Goal: Check status

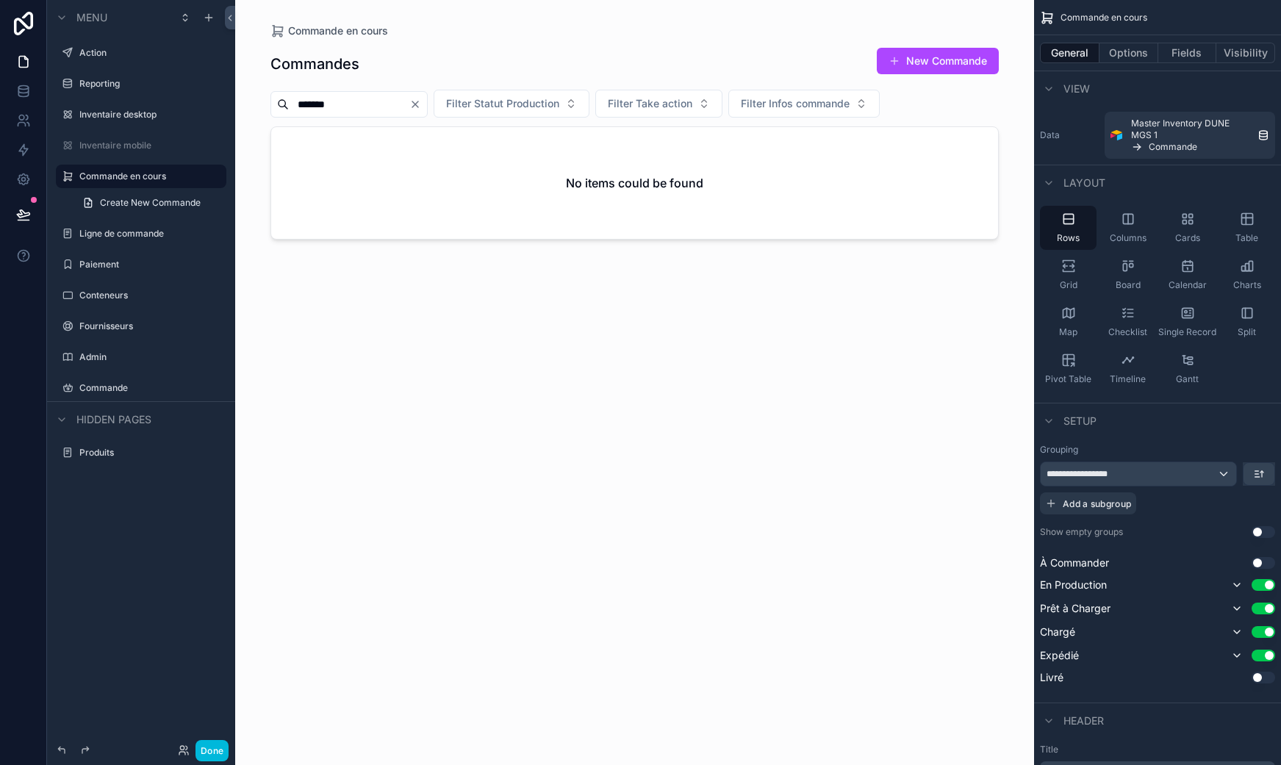
click at [351, 102] on input "*******" at bounding box center [349, 104] width 121 height 21
type input "*******"
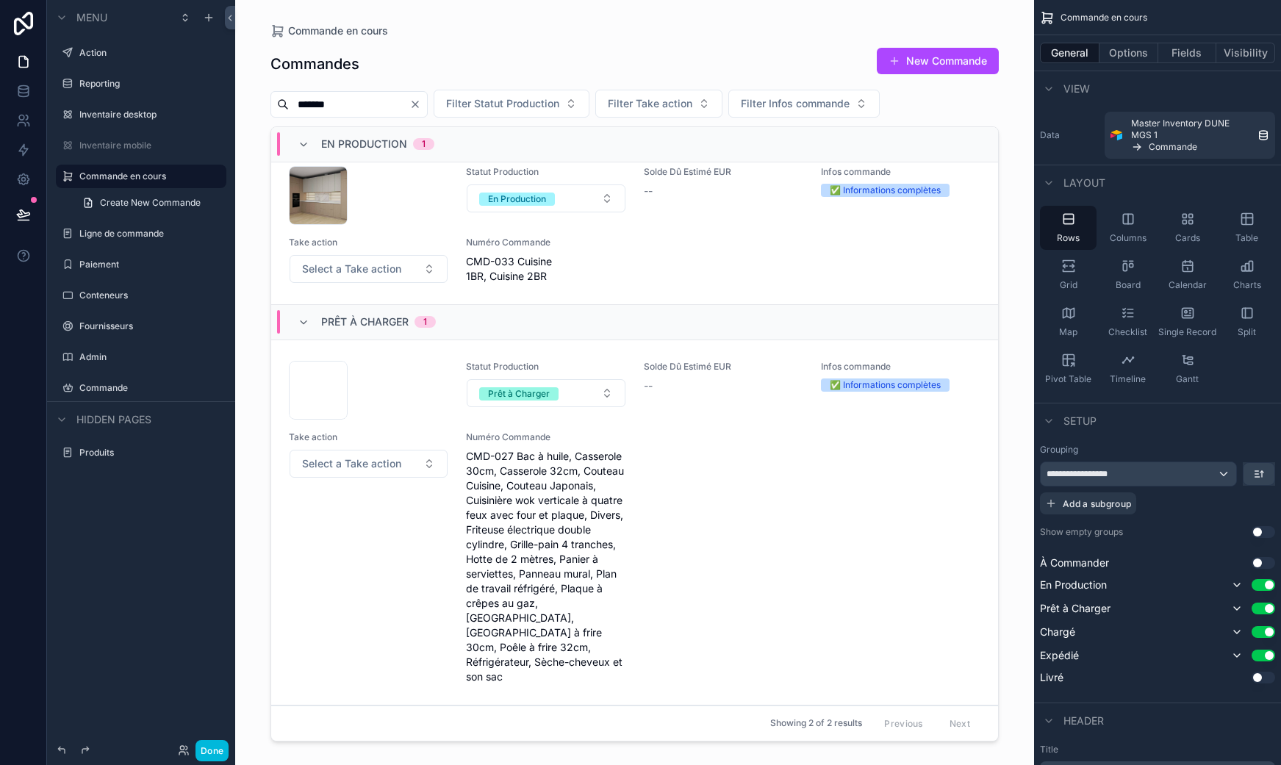
scroll to position [8, 0]
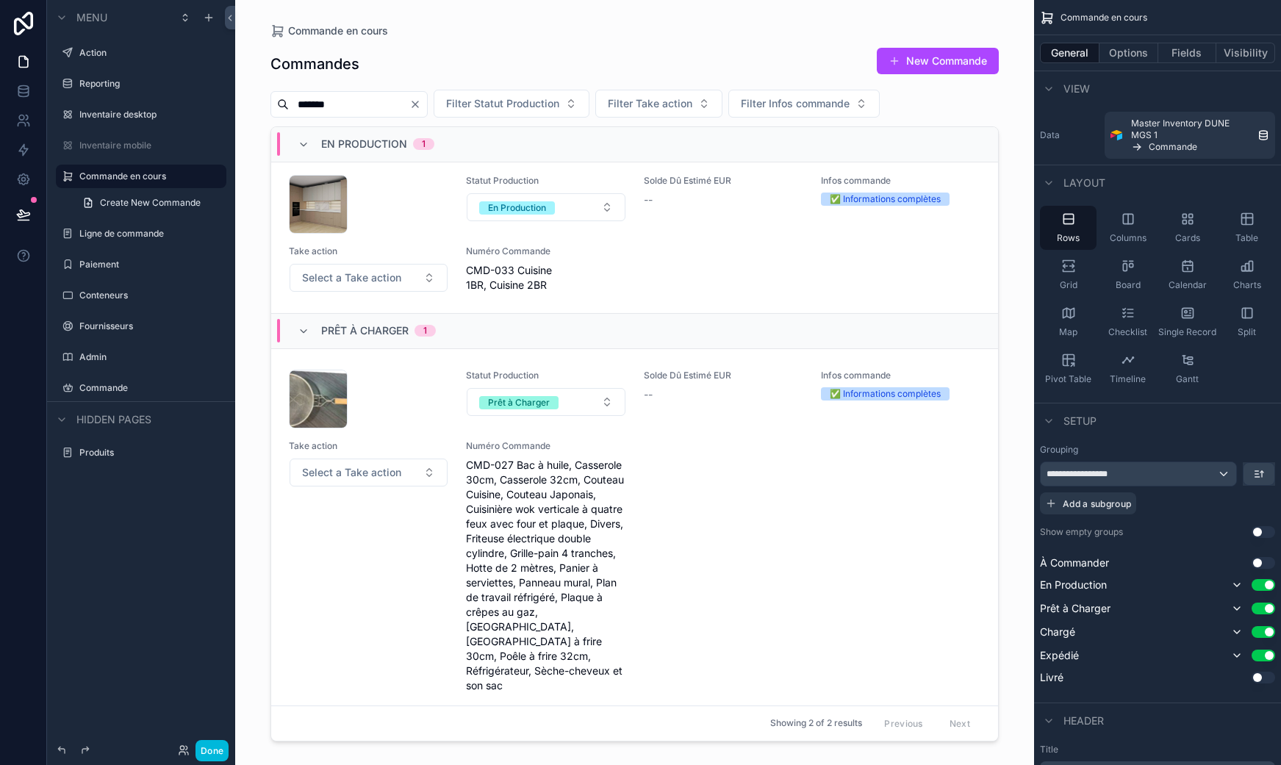
click at [376, 495] on div "Take action Select a Take action" at bounding box center [368, 566] width 159 height 253
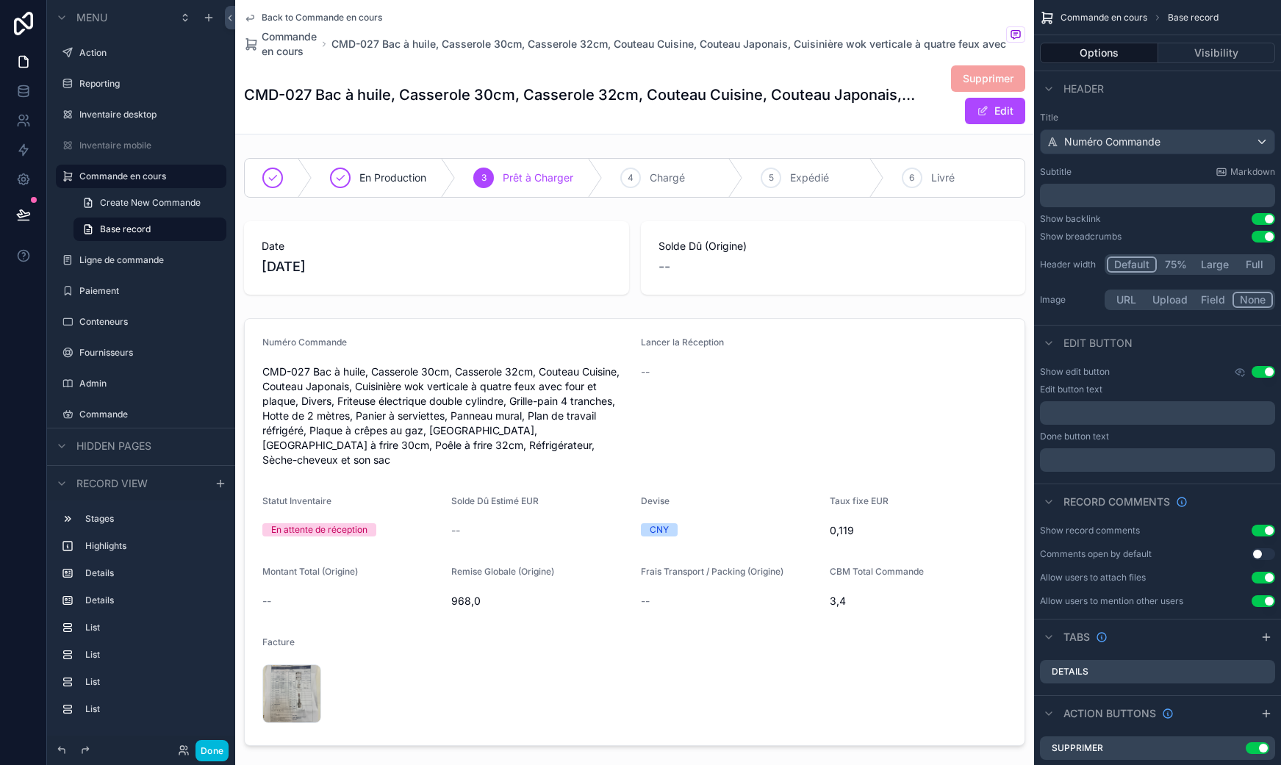
click at [262, 694] on div "scrollable content" at bounding box center [634, 531] width 799 height 439
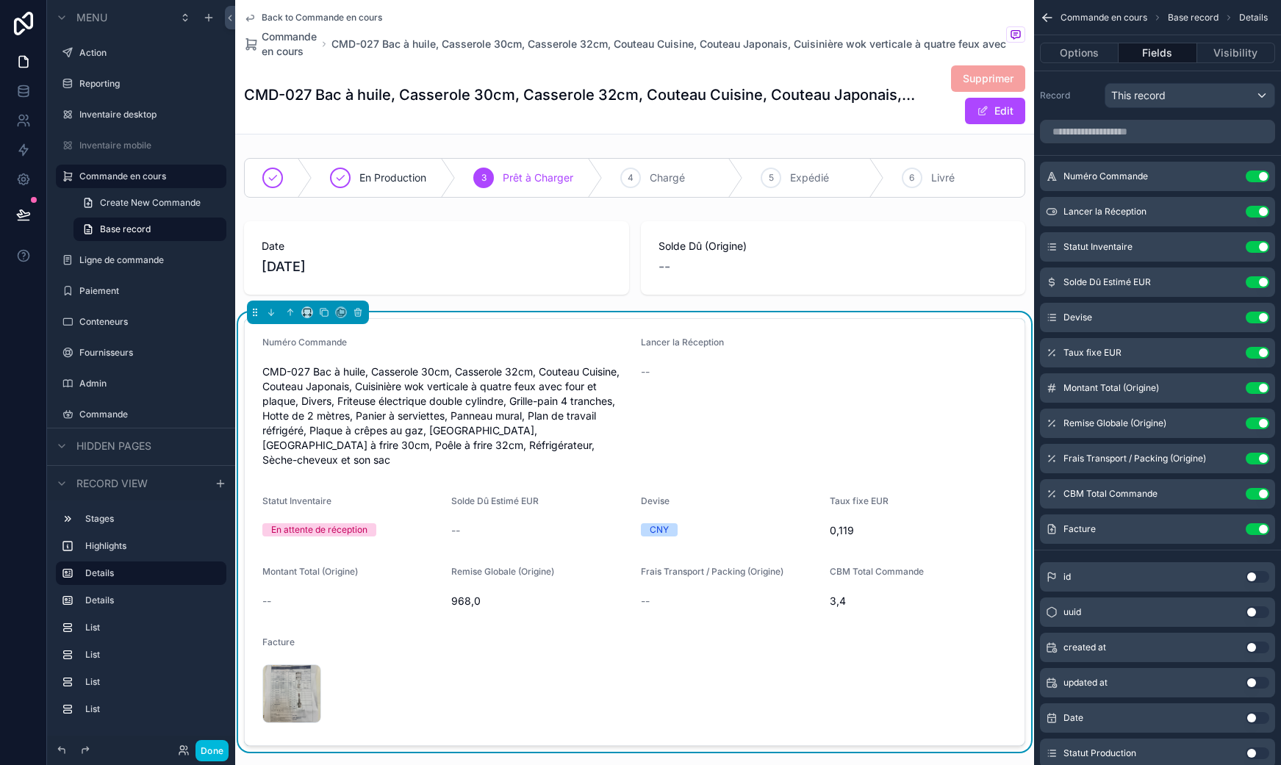
click at [271, 681] on div "CleanShot-2025-09-03-at-22.16.01@2x .png" at bounding box center [291, 693] width 59 height 59
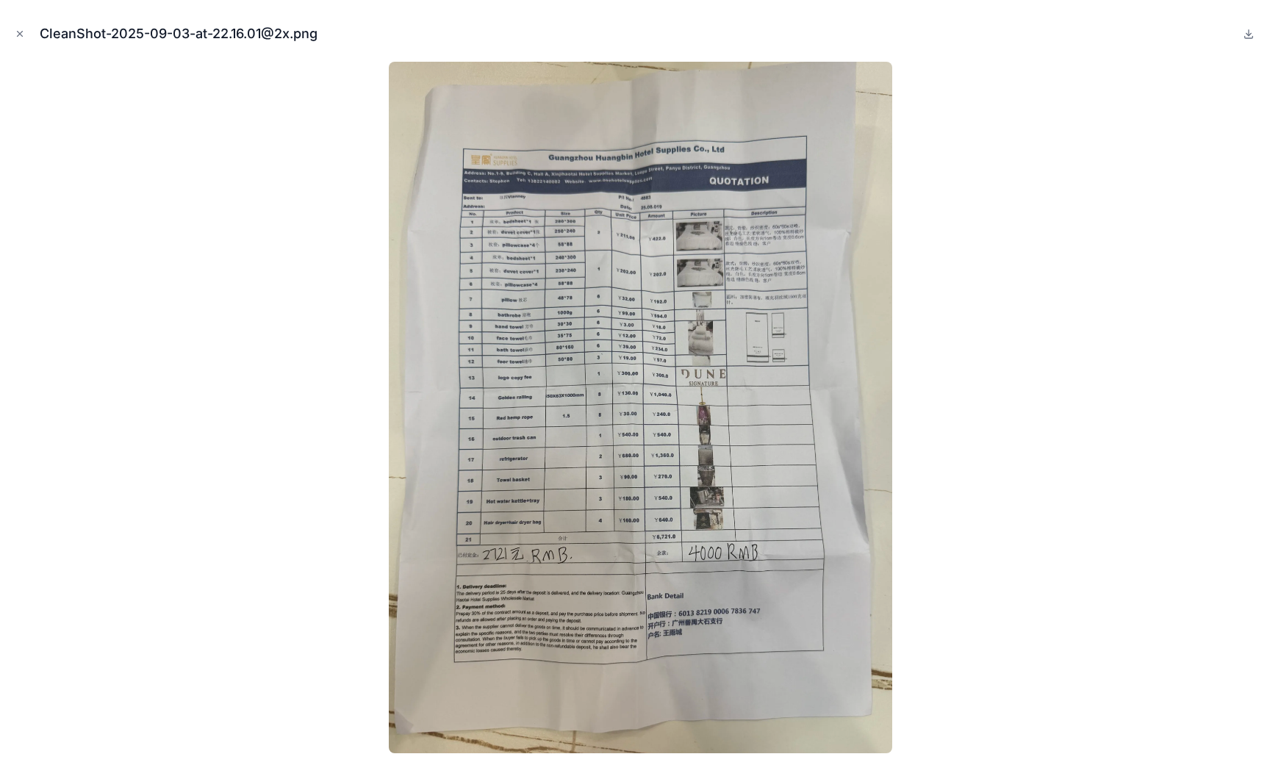
click at [269, 680] on div at bounding box center [640, 407] width 1257 height 691
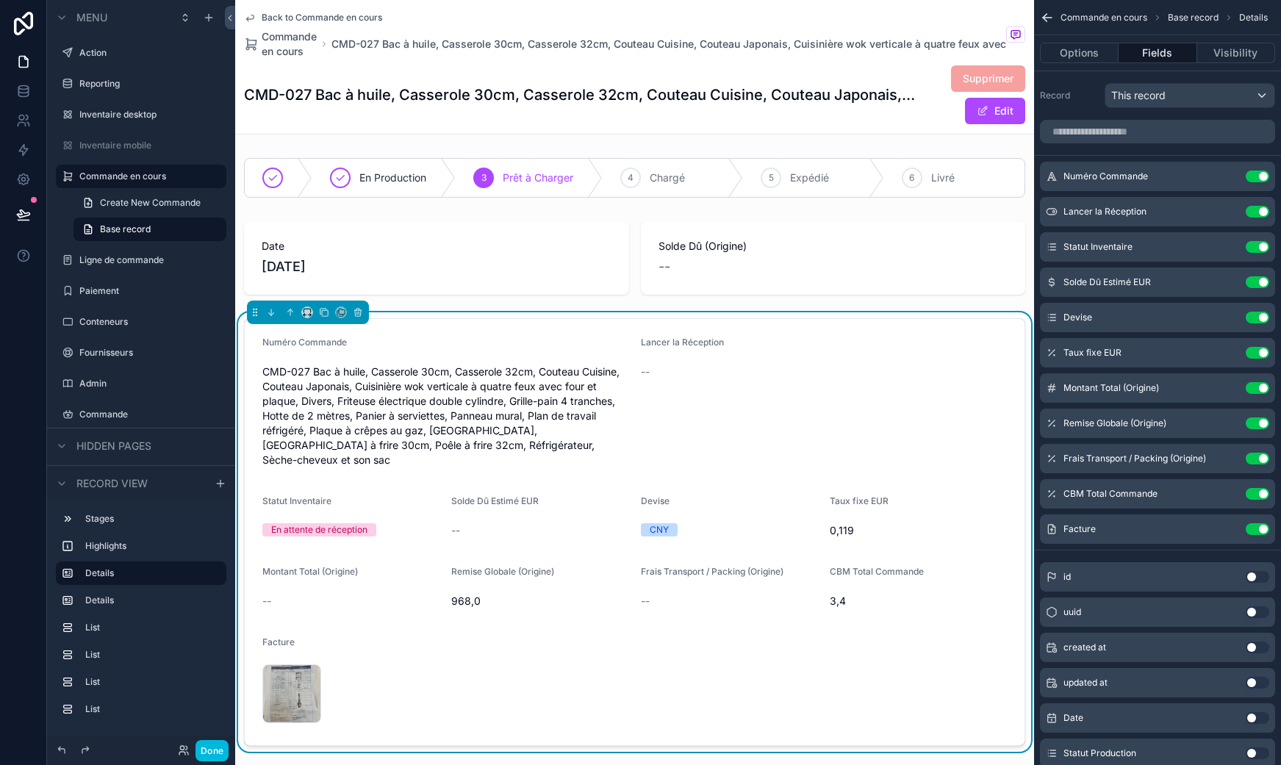
click at [281, 684] on div "CleanShot-2025-09-03-at-22.16.01@2x .png" at bounding box center [291, 693] width 59 height 59
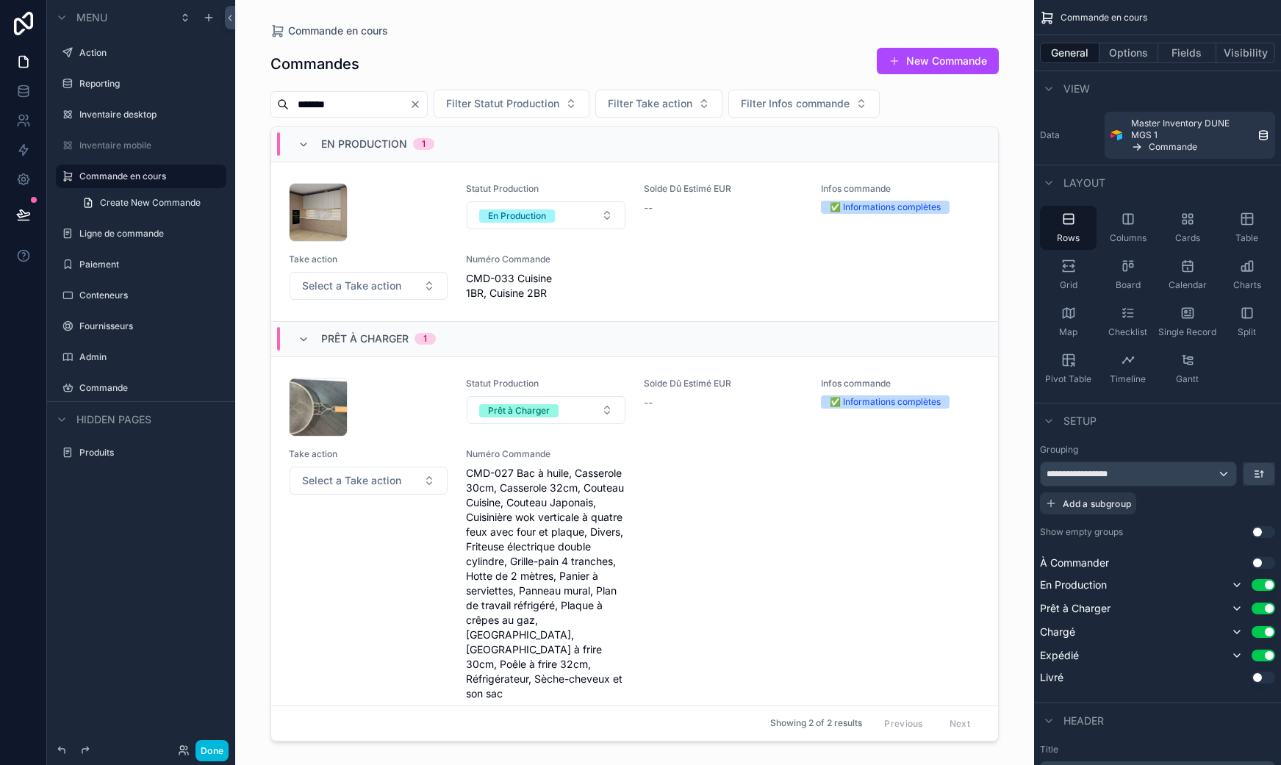
scroll to position [17, 0]
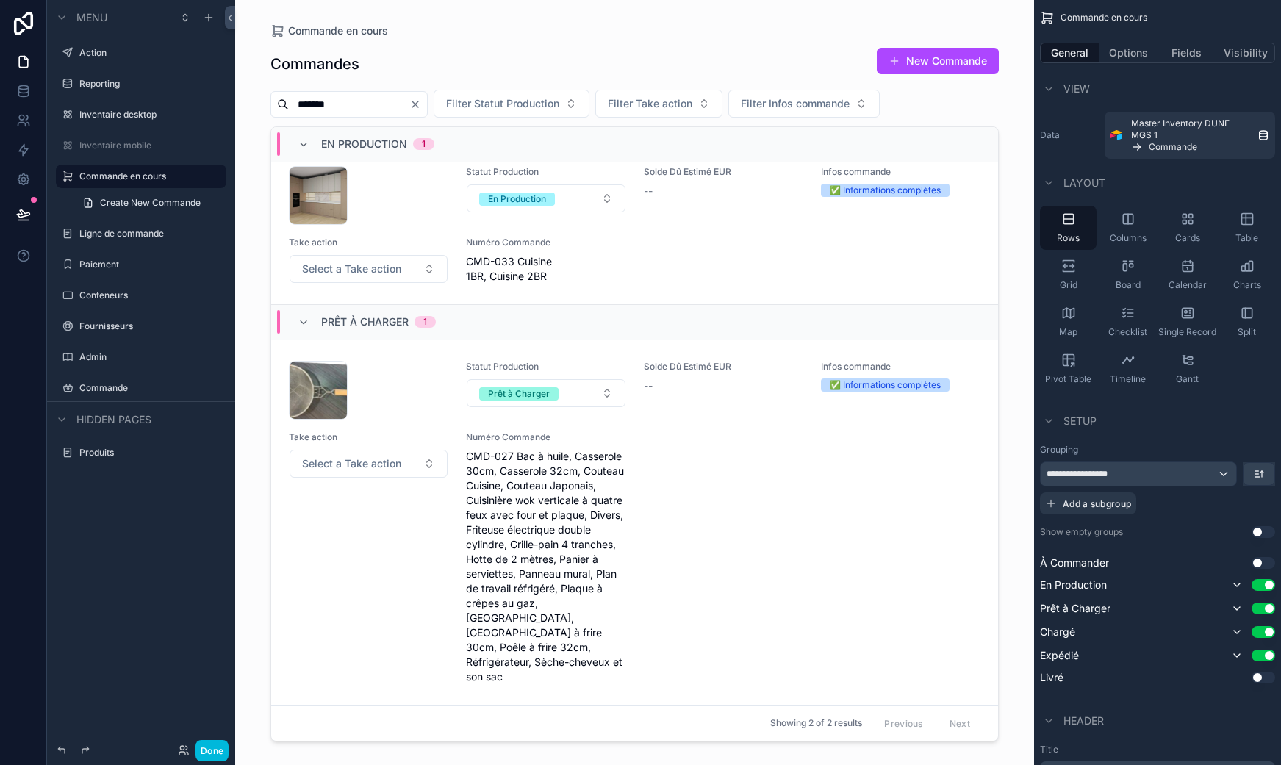
click at [755, 515] on div "CleanShot-2025-09-03-at-20.39.43@2x .png Statut Production Prêt à Charger Solde…" at bounding box center [634, 522] width 691 height 323
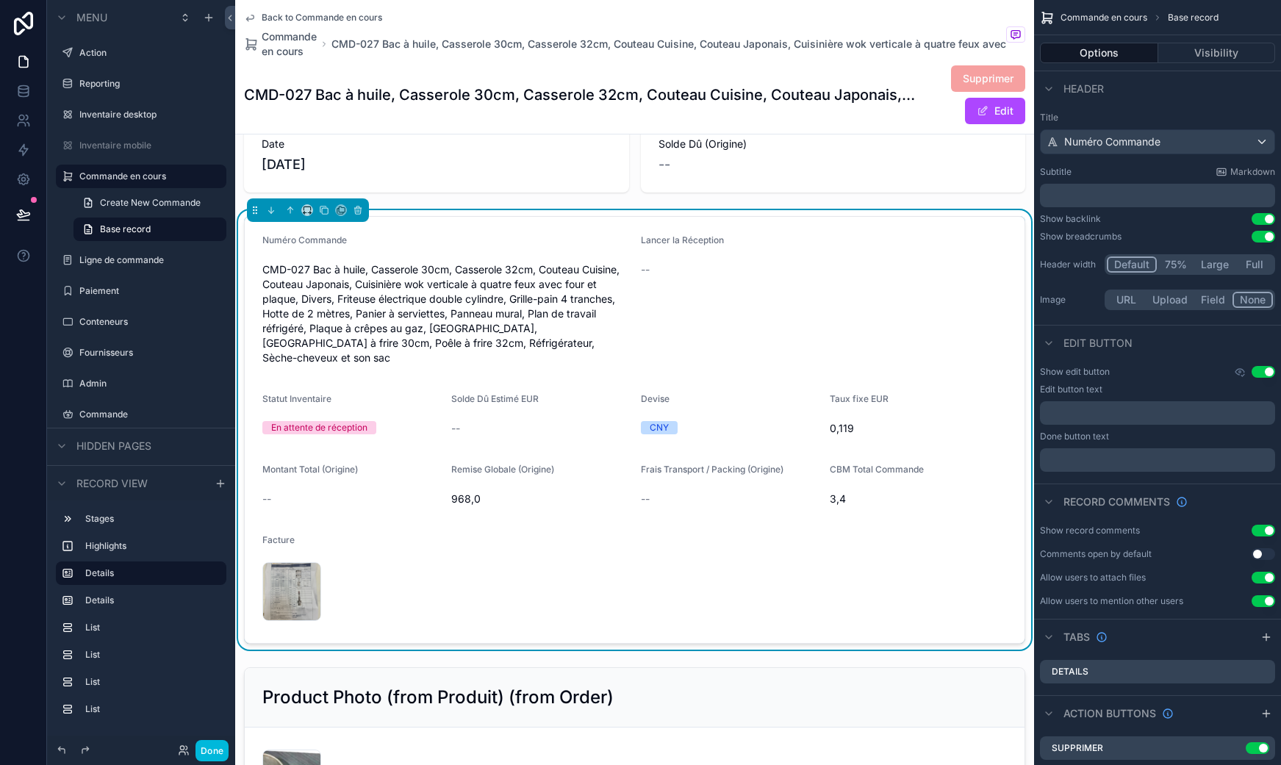
scroll to position [112, 0]
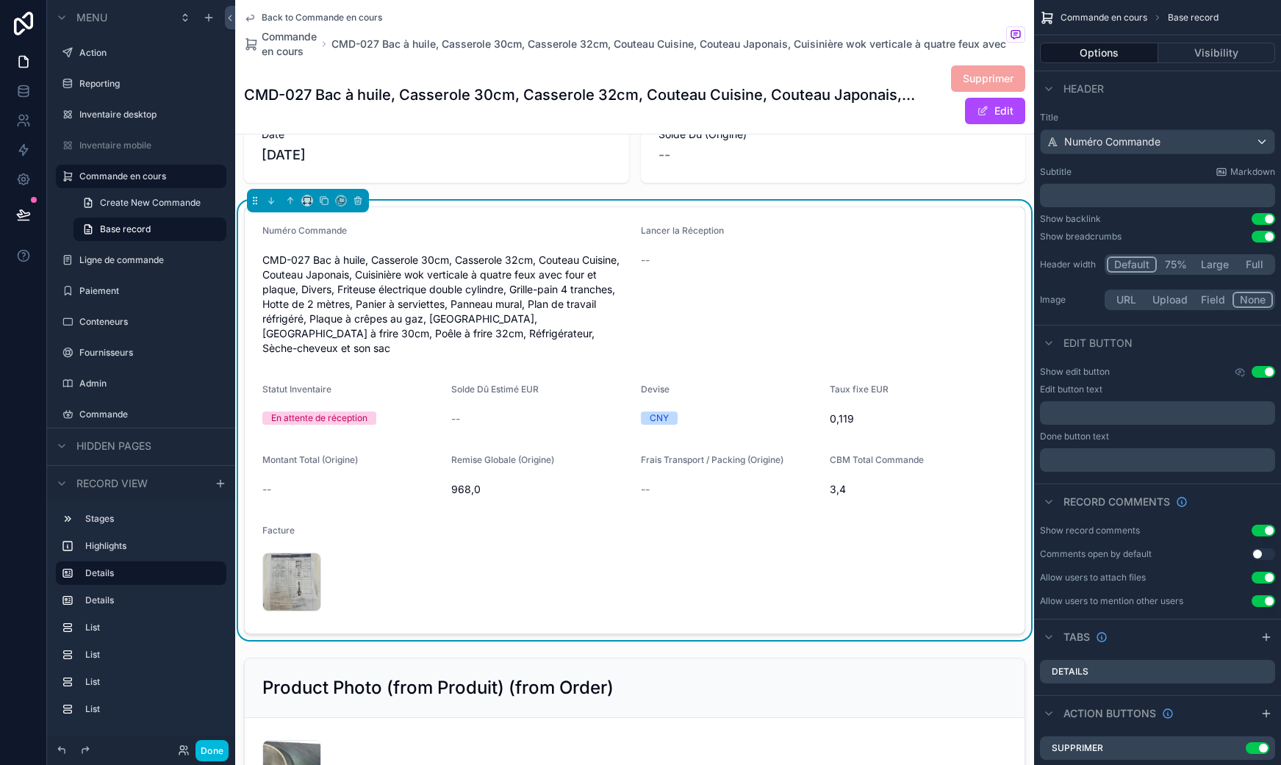
click at [299, 557] on div "CleanShot-2025-09-03-at-22.16.01@2x .png" at bounding box center [291, 582] width 59 height 59
click at [283, 569] on div "CleanShot-2025-09-03-at-22.16.01@2x .png" at bounding box center [291, 582] width 59 height 59
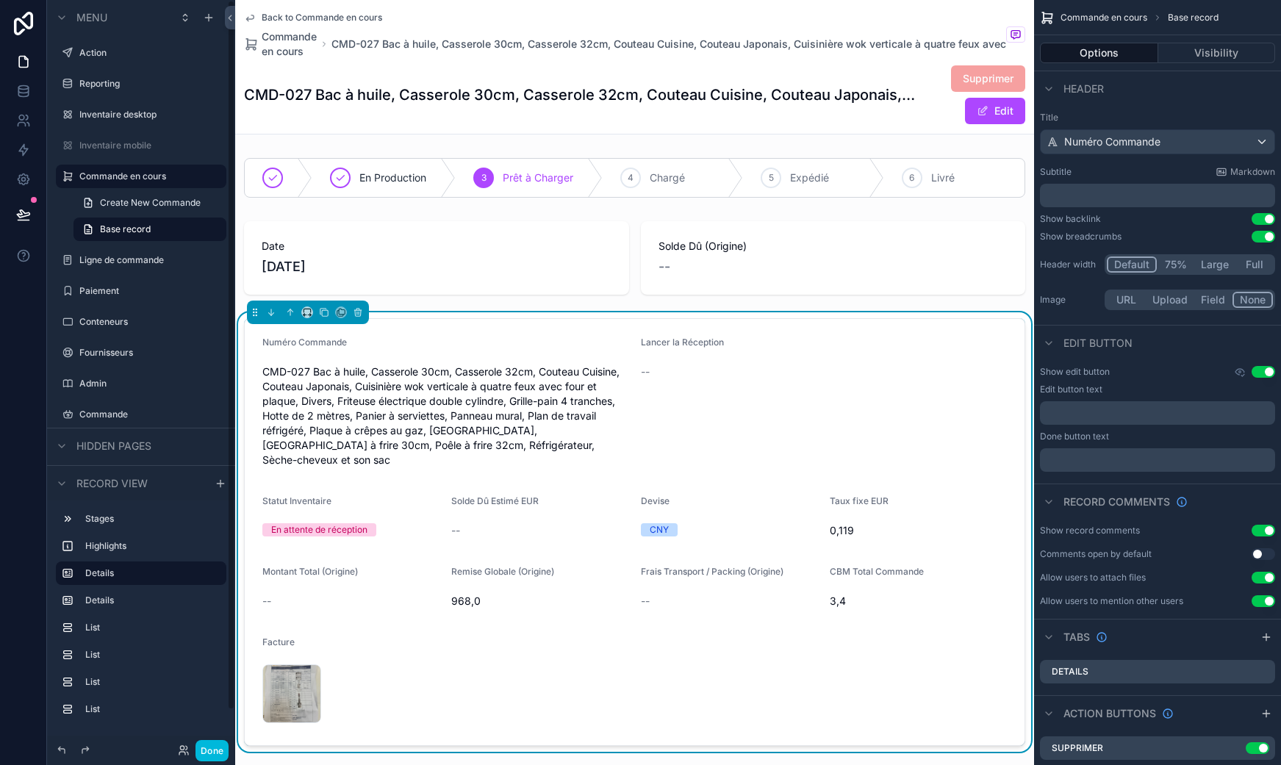
click at [123, 179] on label "Commande en cours" at bounding box center [148, 176] width 138 height 12
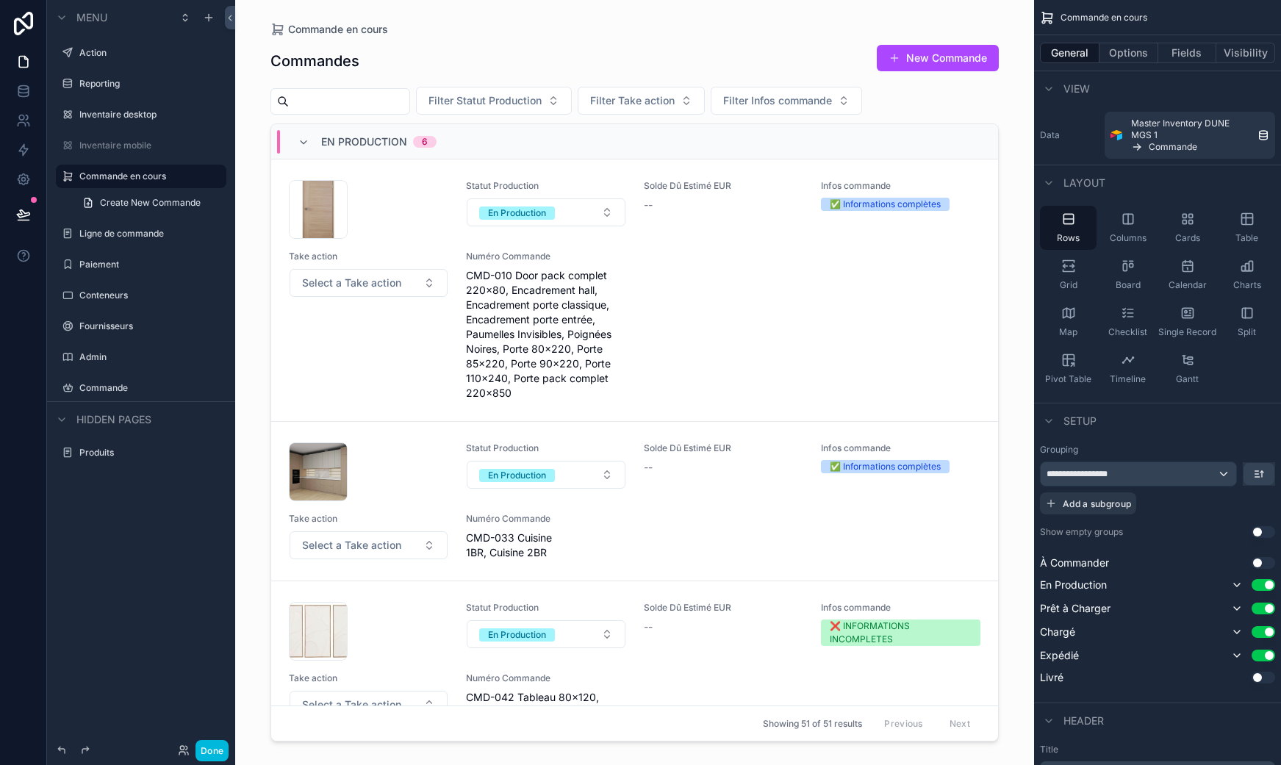
click at [331, 109] on input "scrollable content" at bounding box center [349, 101] width 121 height 21
type input "******"
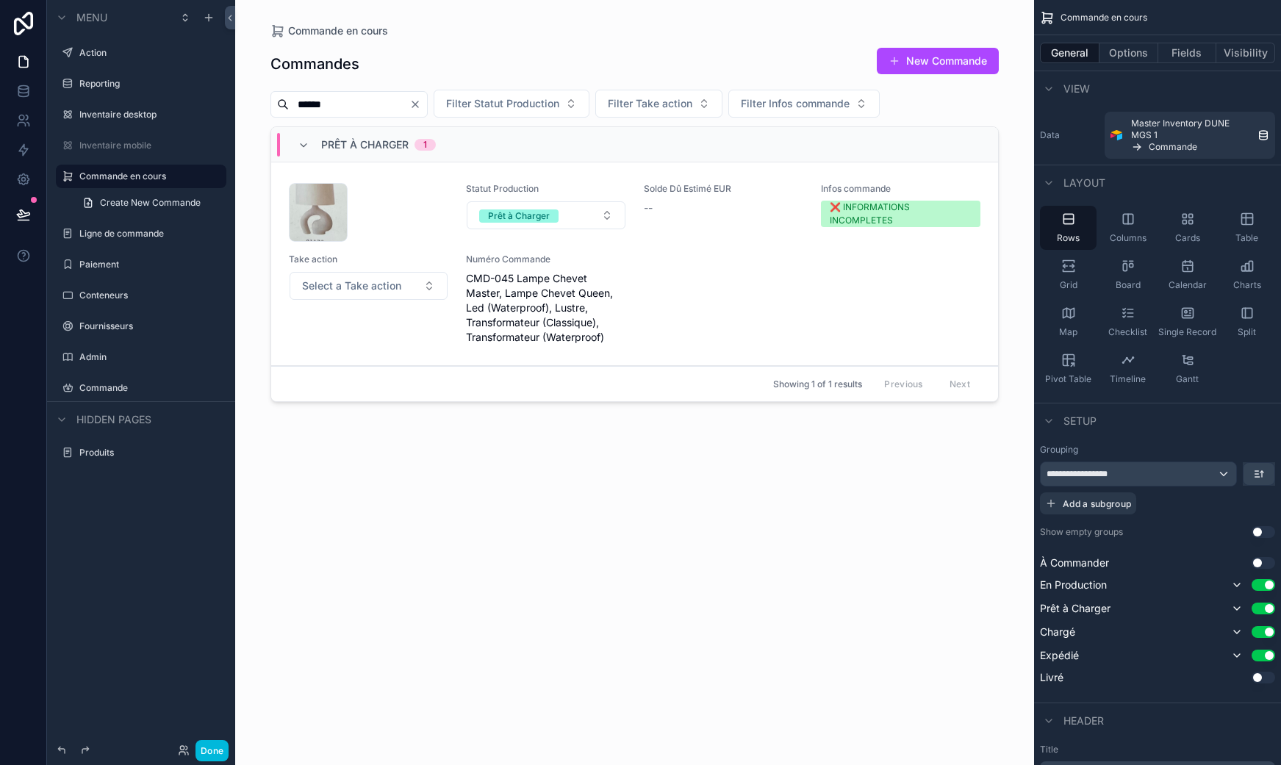
click at [411, 209] on div "WhatsApp_Image_[DATE]_at_14.00.55 .jpeg" at bounding box center [368, 212] width 159 height 59
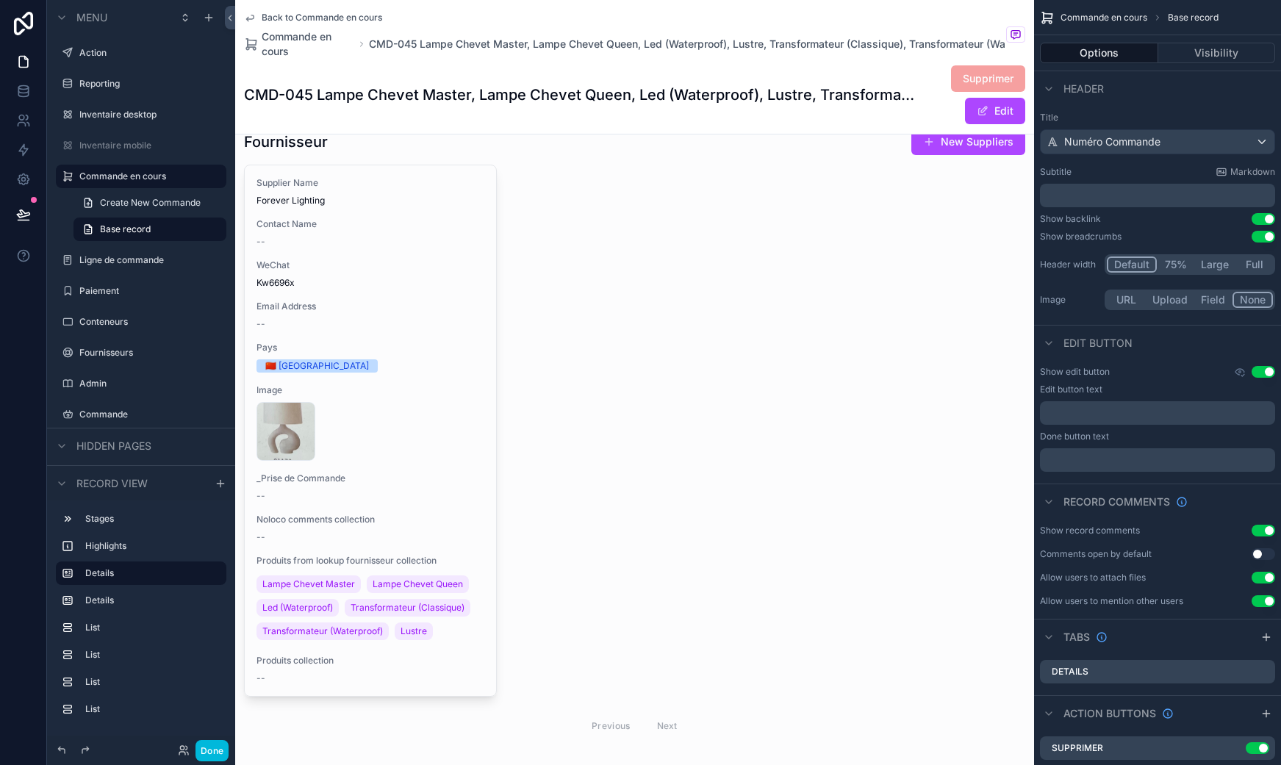
scroll to position [1405, 0]
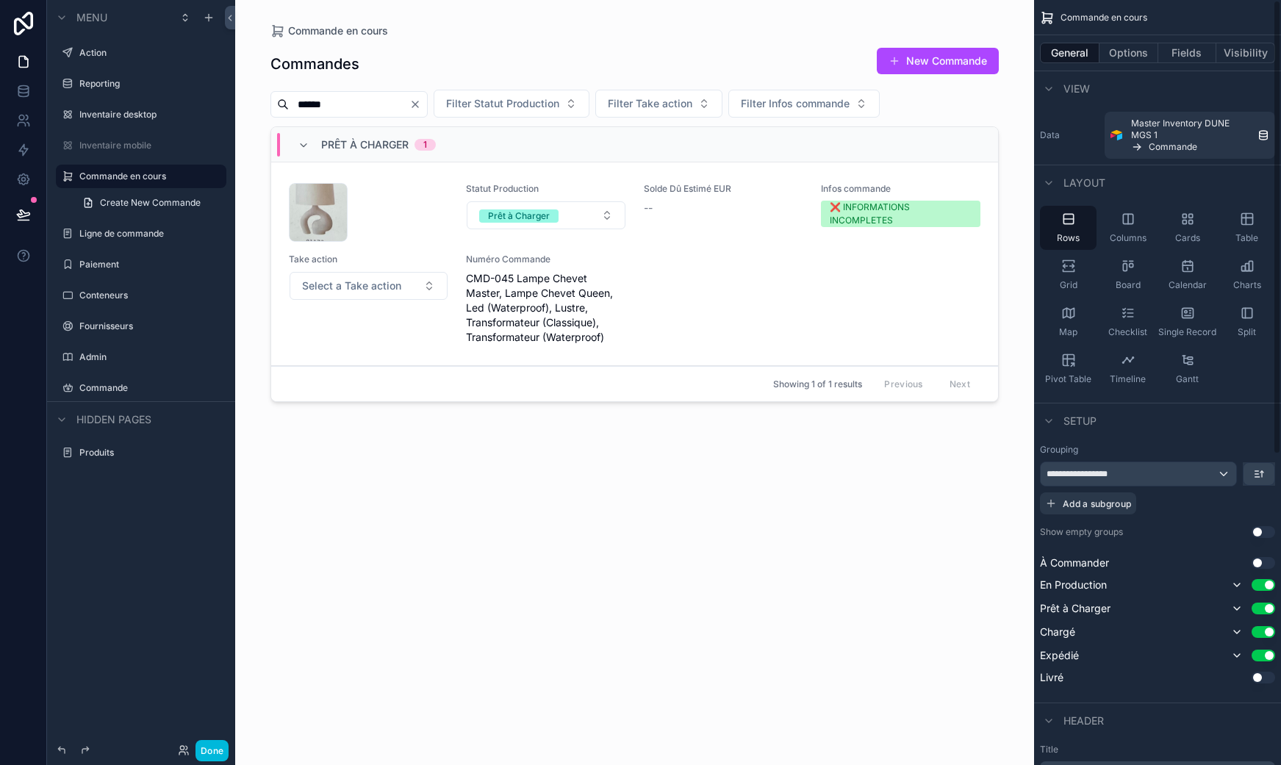
click at [1168, 52] on button "Fields" at bounding box center [1187, 53] width 59 height 21
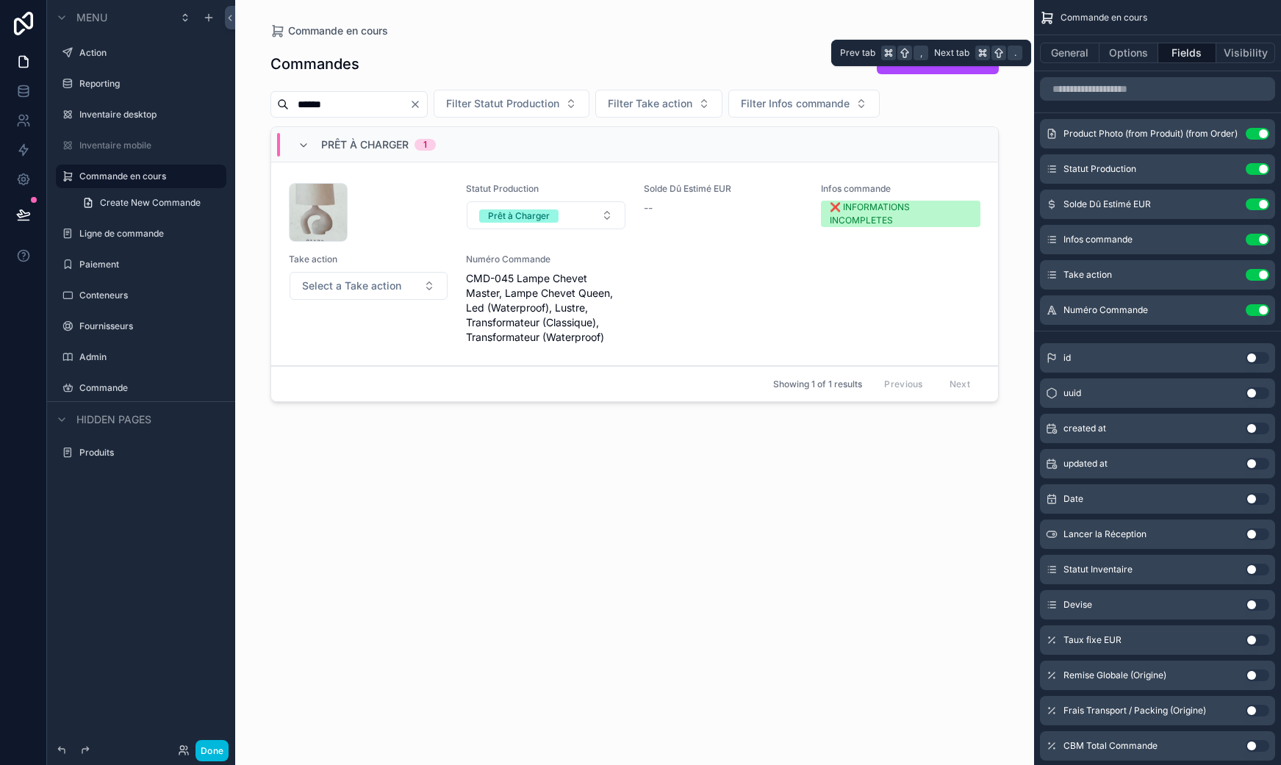
click at [1228, 51] on button "Visibility" at bounding box center [1245, 53] width 59 height 21
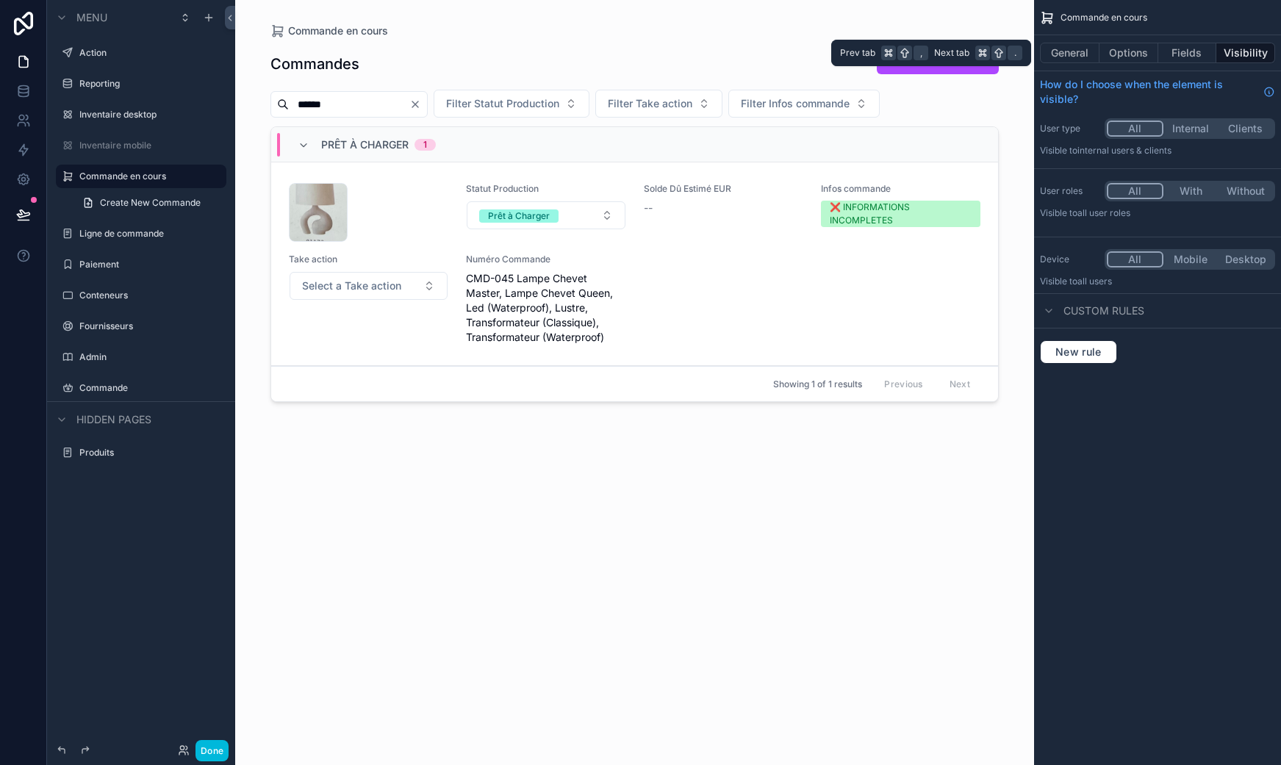
click at [1195, 48] on button "Fields" at bounding box center [1187, 53] width 59 height 21
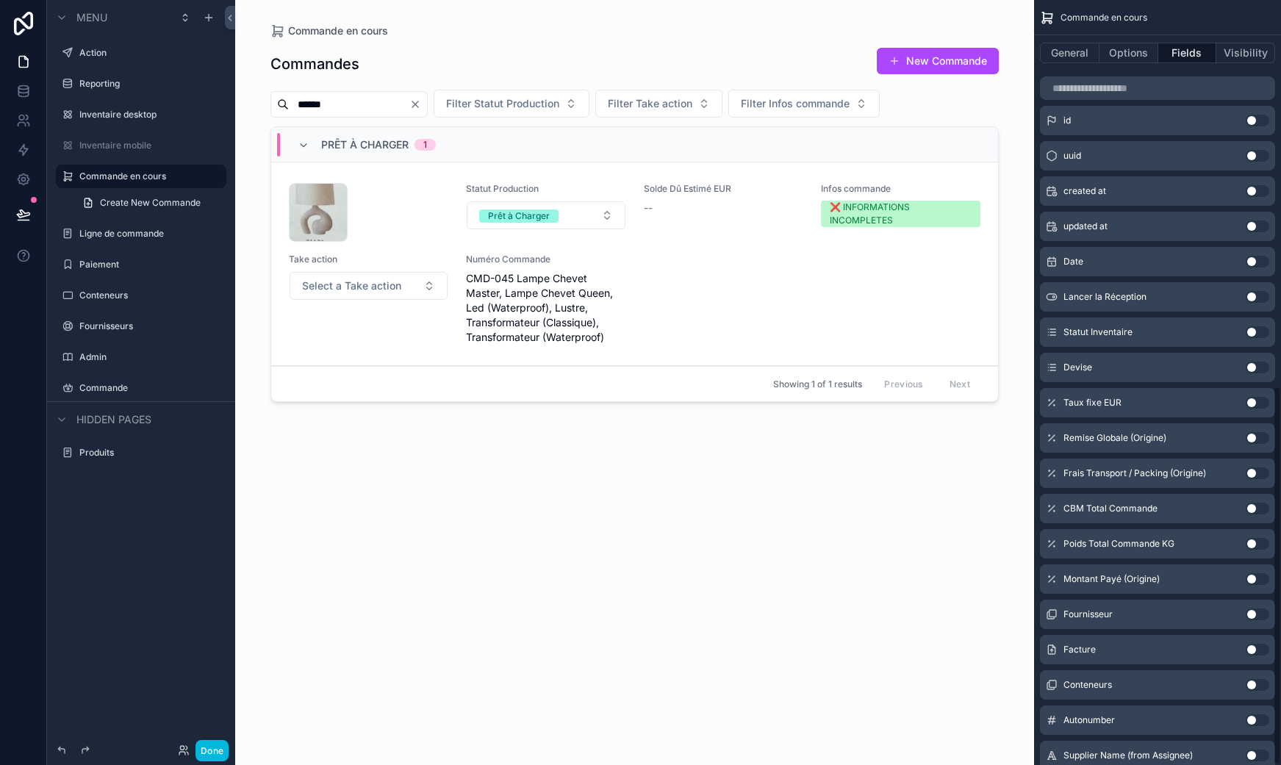
scroll to position [777, 0]
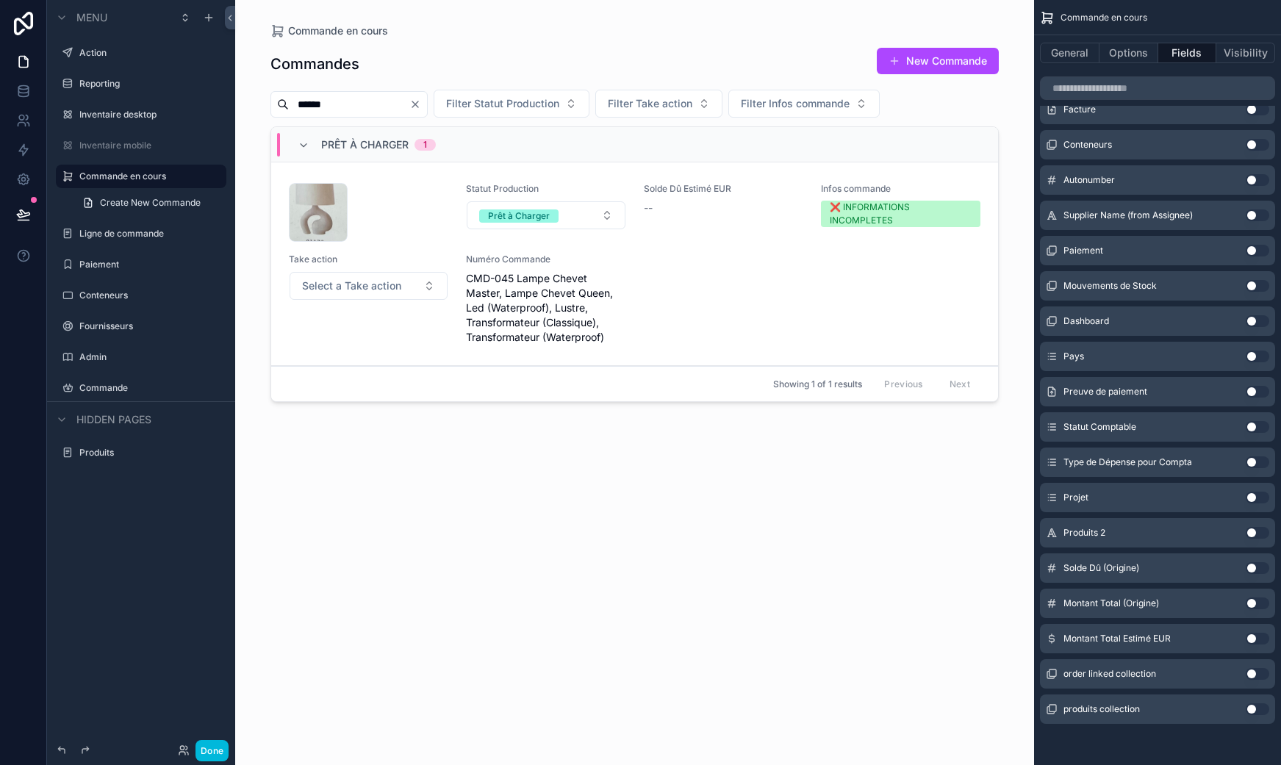
click at [656, 296] on div "WhatsApp_Image_[DATE]_at_14.00.55 .jpeg Statut Production Prêt à Charger Solde …" at bounding box center [634, 264] width 691 height 162
